Goal: Find specific page/section: Find specific page/section

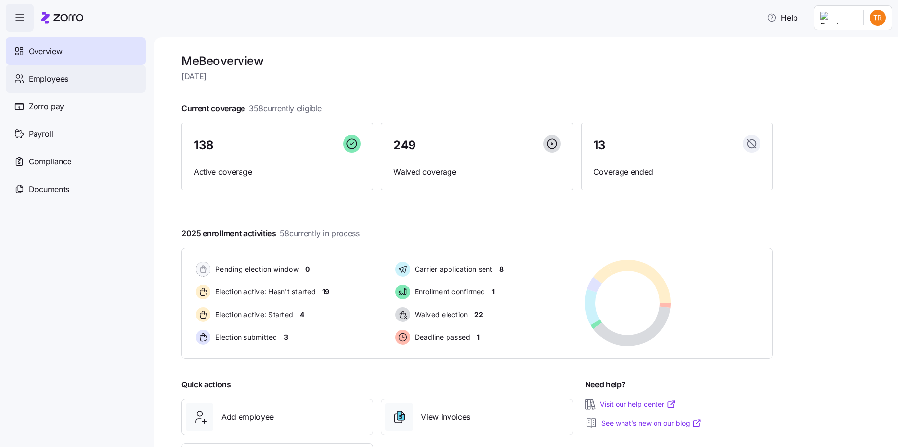
click at [39, 76] on span "Employees" at bounding box center [48, 79] width 39 height 12
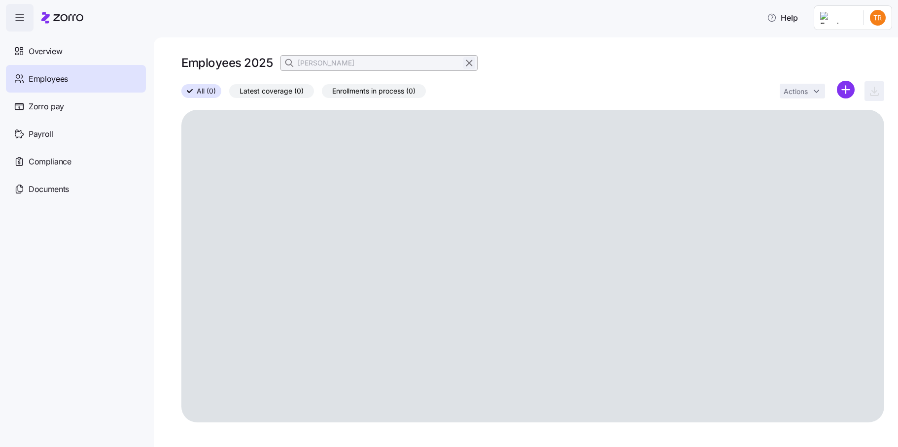
click at [468, 65] on icon "button" at bounding box center [469, 63] width 11 height 12
click at [291, 63] on icon "button" at bounding box center [290, 63] width 10 height 10
type input "flowers"
